Goal: Browse casually

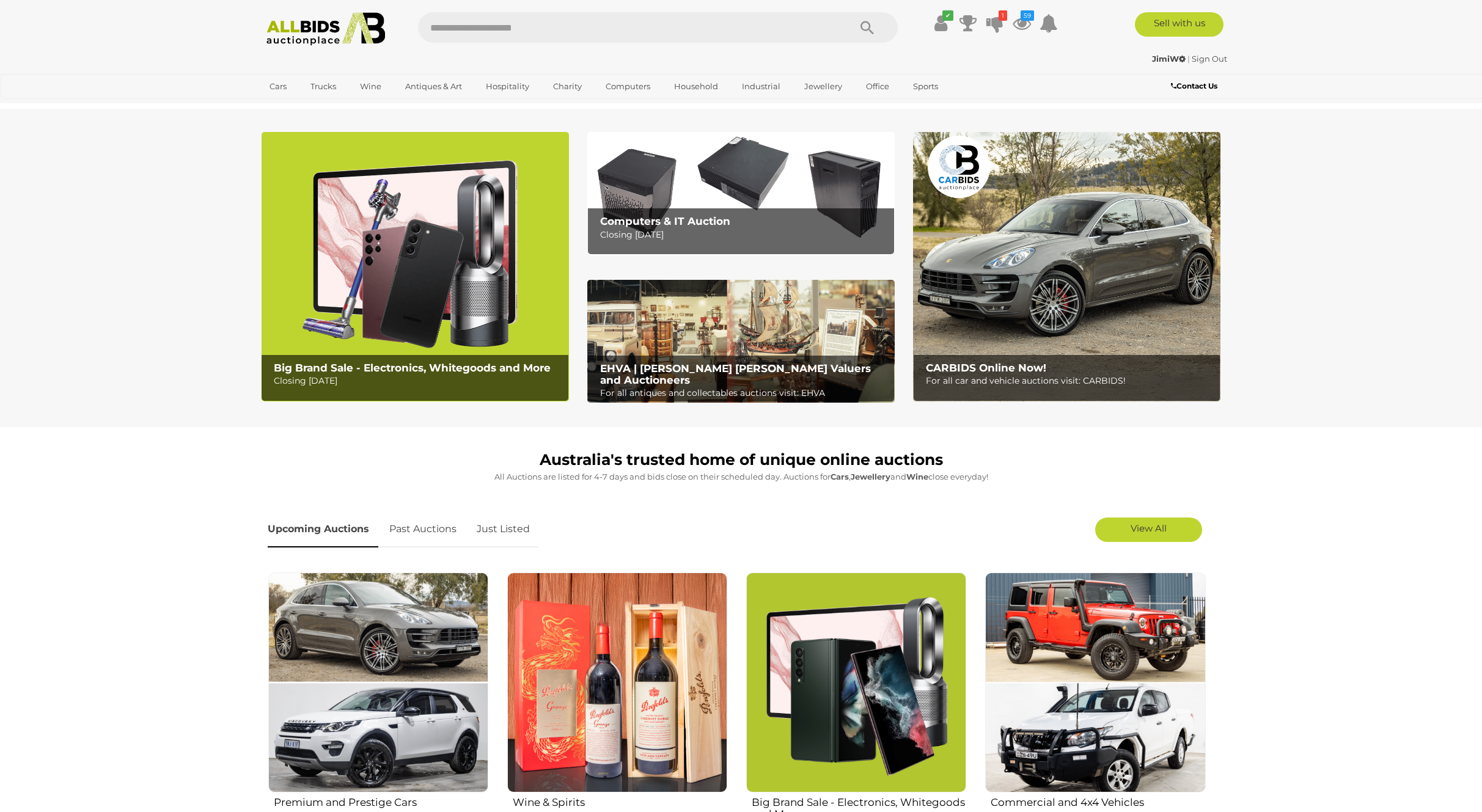
scroll to position [244, 0]
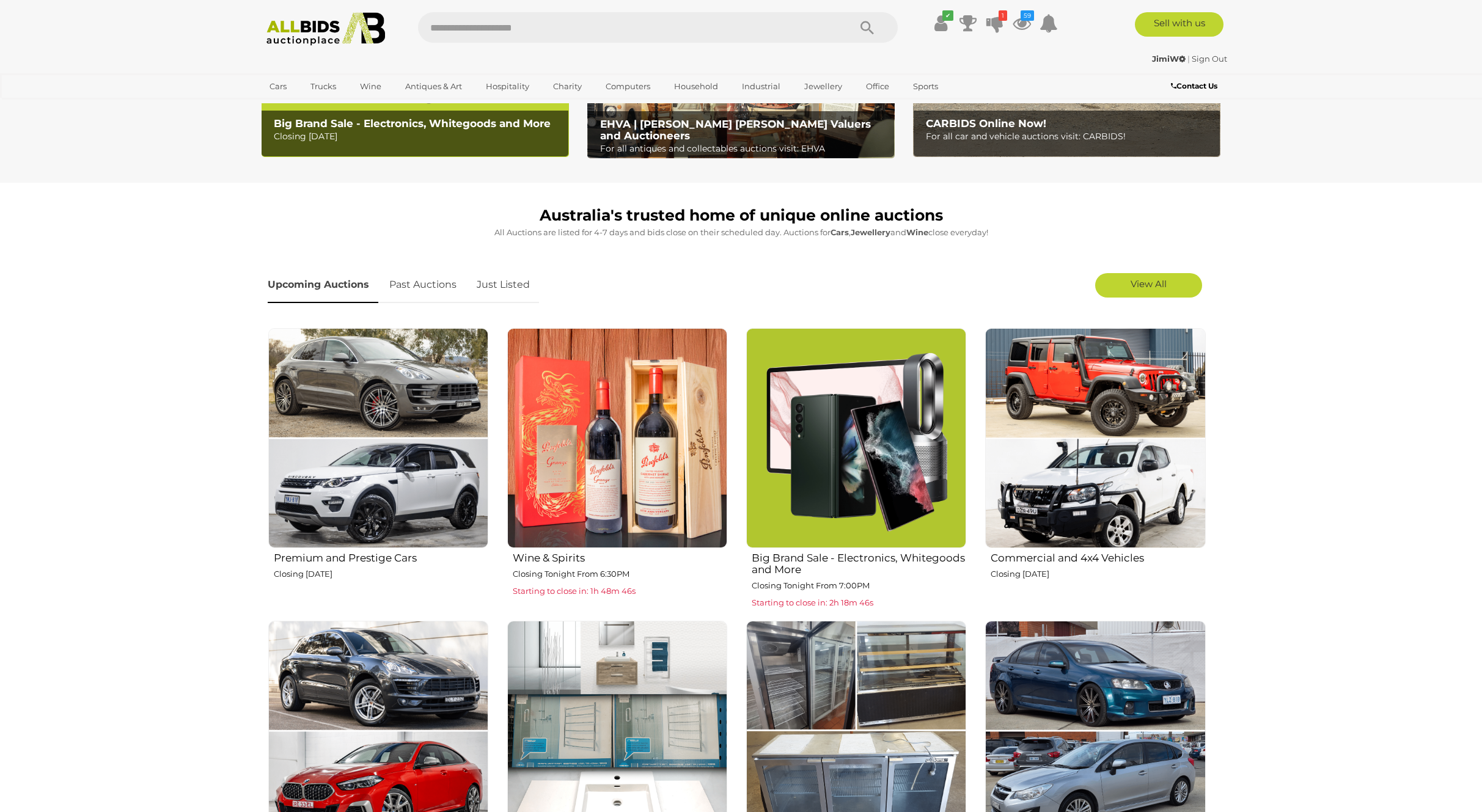
click at [862, 459] on img at bounding box center [856, 438] width 220 height 220
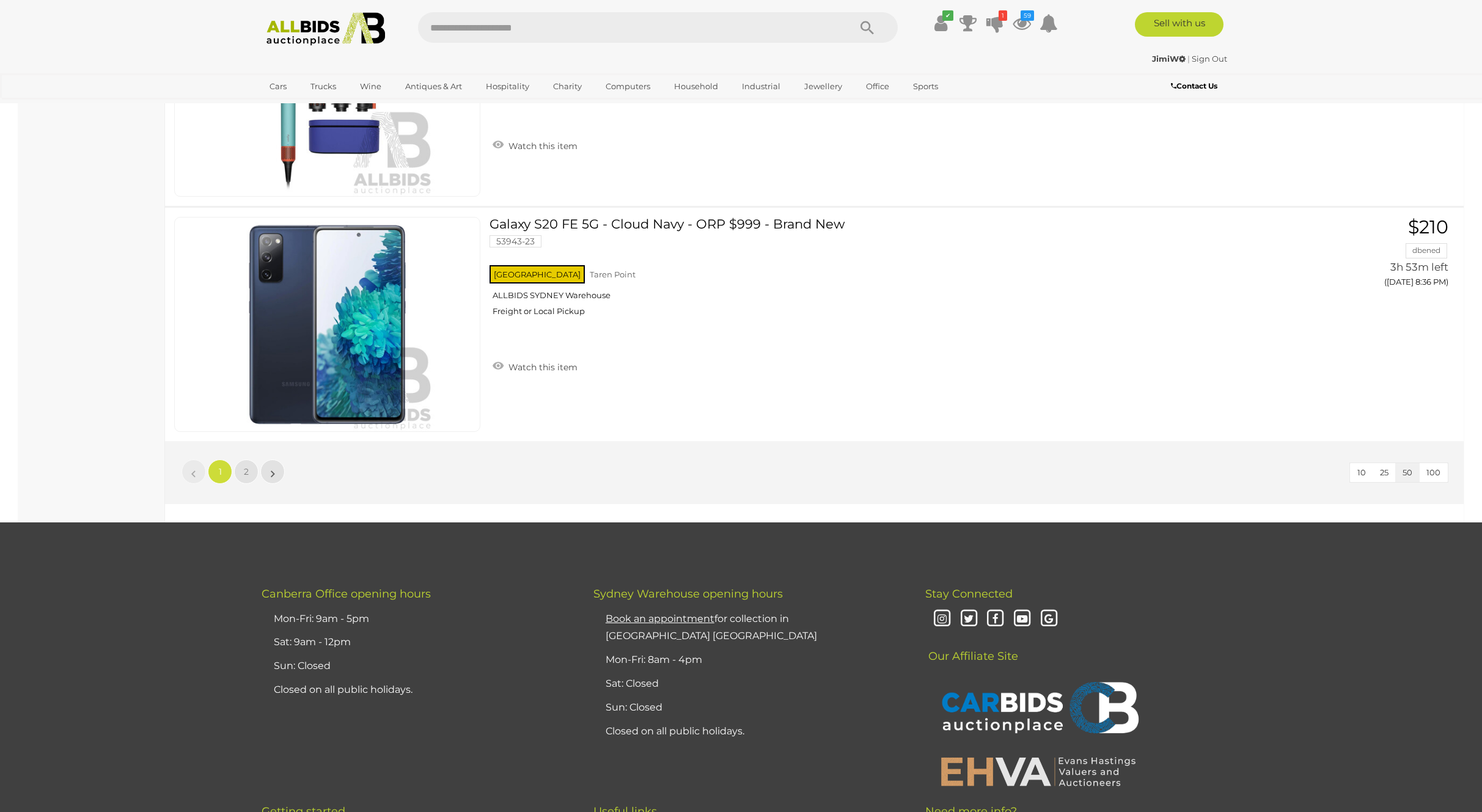
scroll to position [11486, 0]
